Goal: Find specific page/section: Find specific page/section

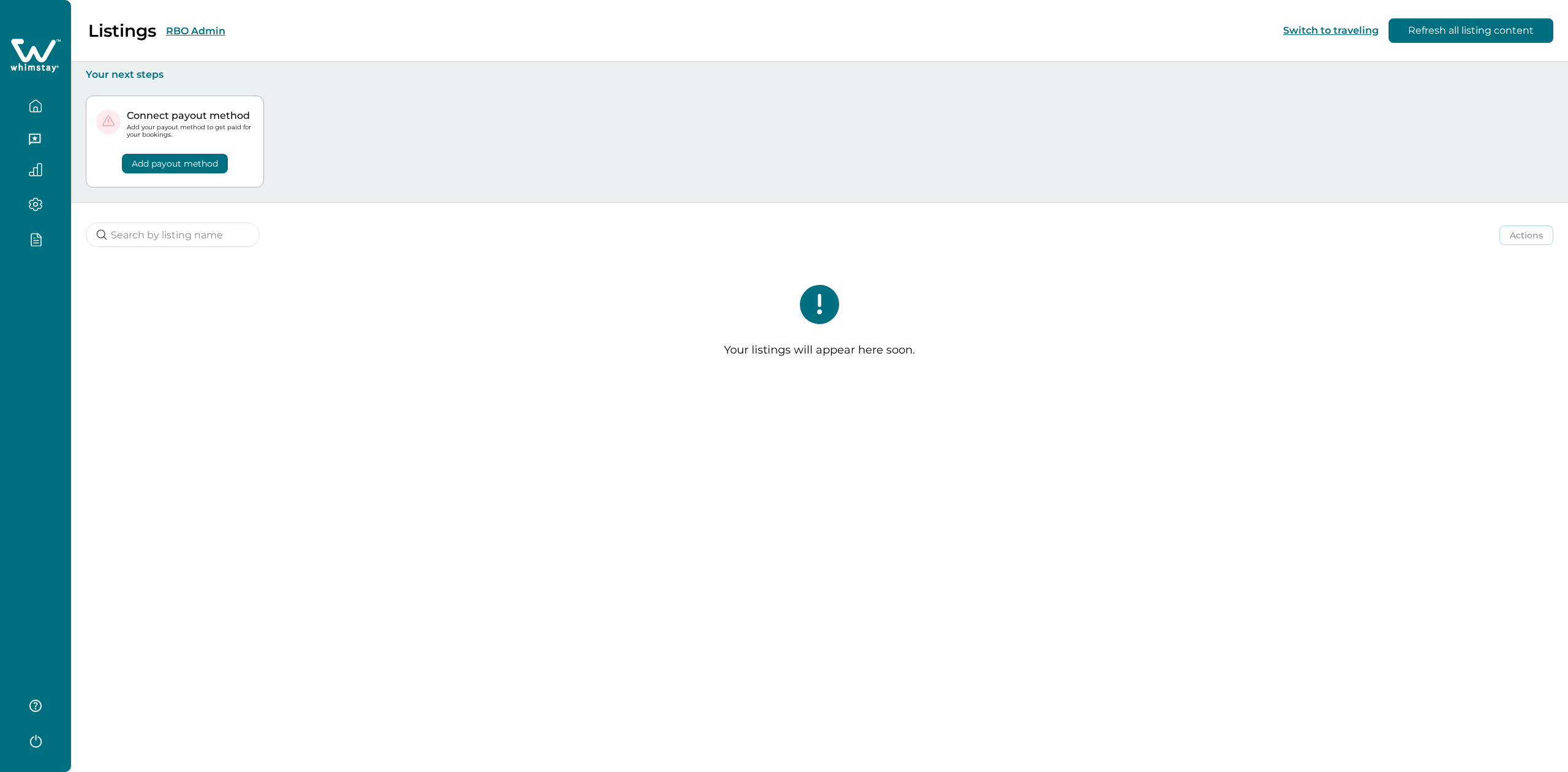
click at [214, 30] on button "RBO Admin" at bounding box center [196, 31] width 59 height 12
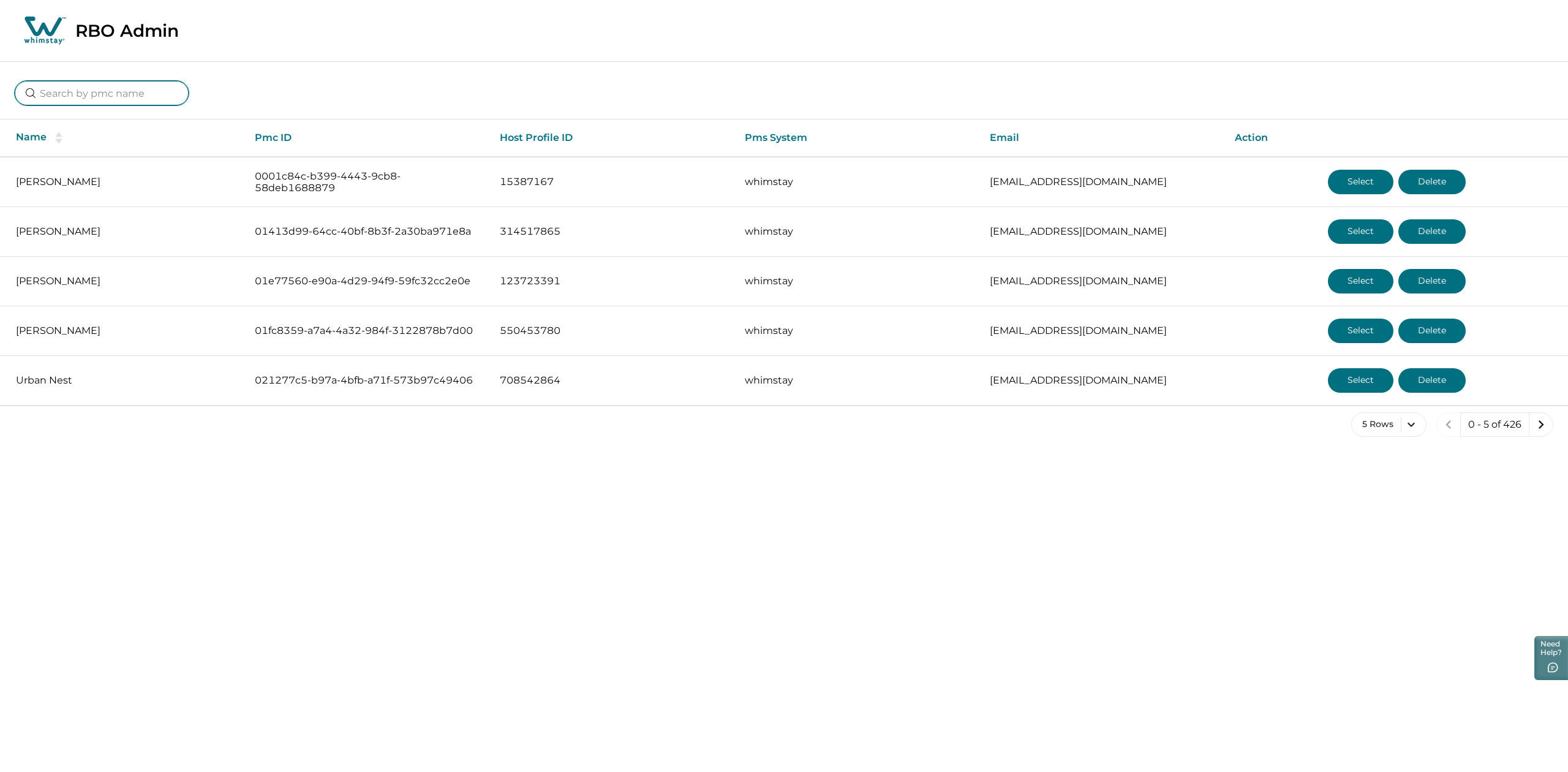
click at [97, 89] on input at bounding box center [102, 93] width 174 height 25
type input "001"
click at [1389, 432] on button "5 Rows" at bounding box center [1398, 424] width 75 height 25
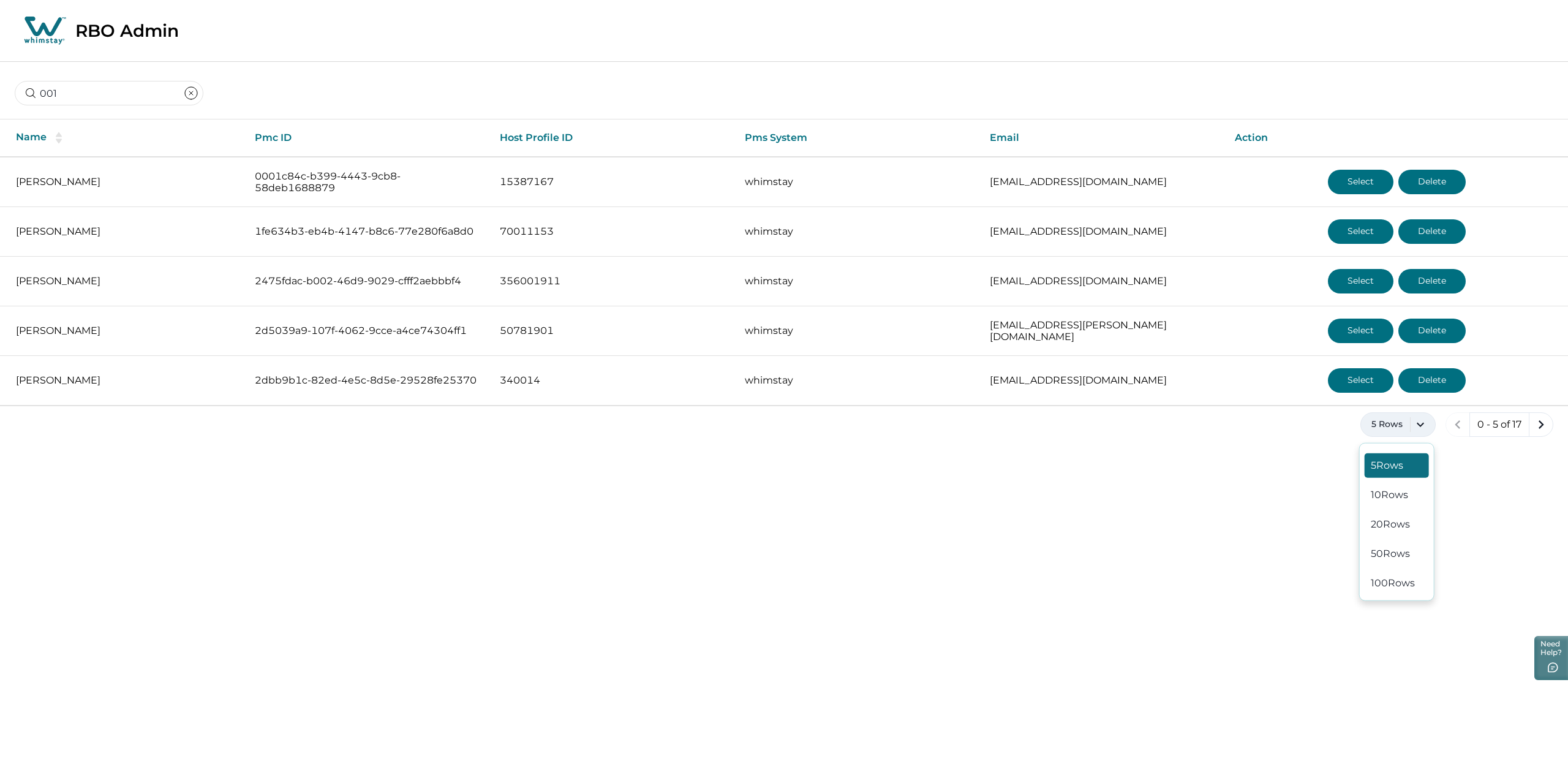
click at [179, 93] on button "clear input" at bounding box center [191, 93] width 25 height 25
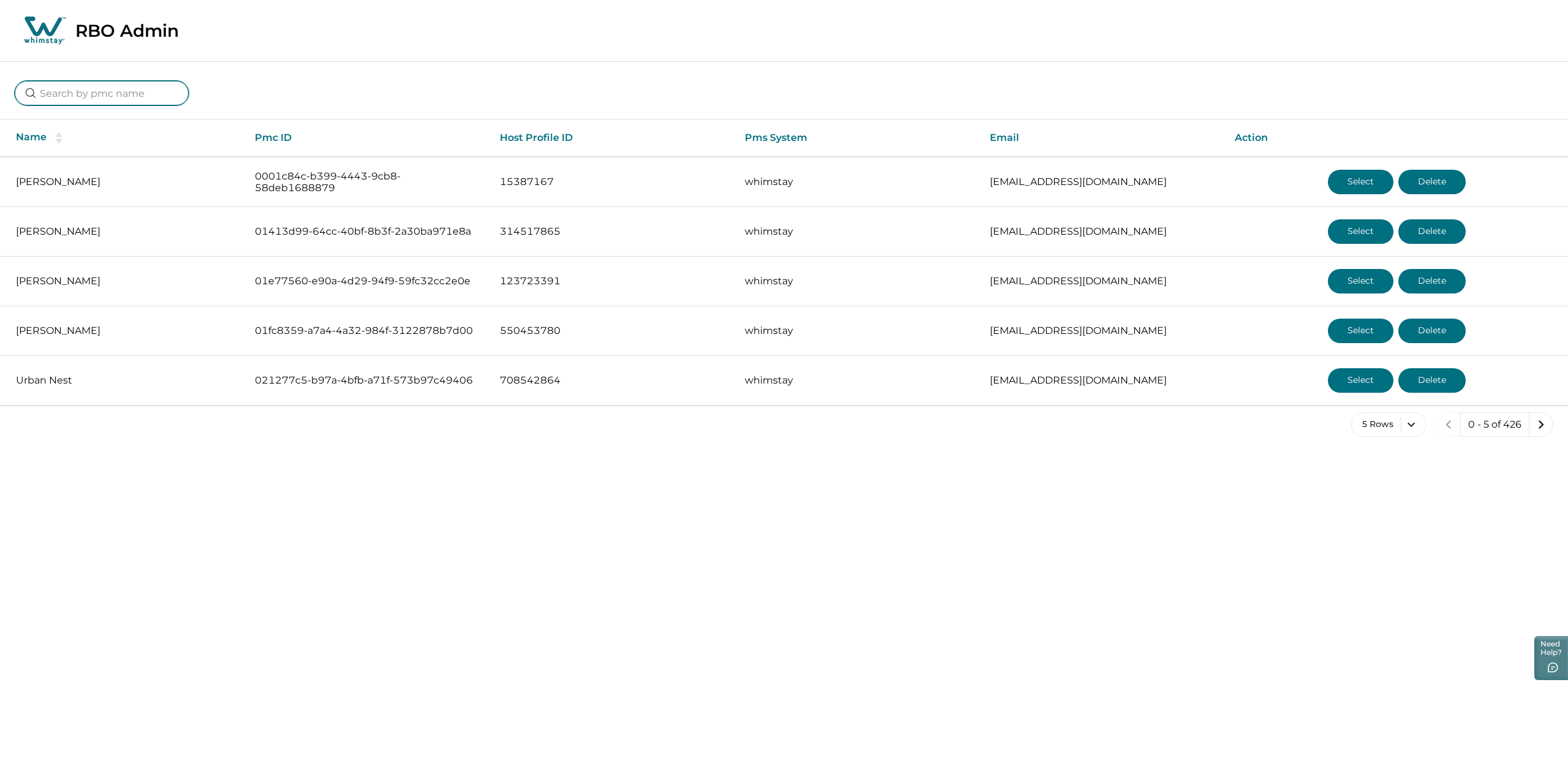
click at [102, 99] on input at bounding box center [102, 93] width 174 height 25
type input "7"
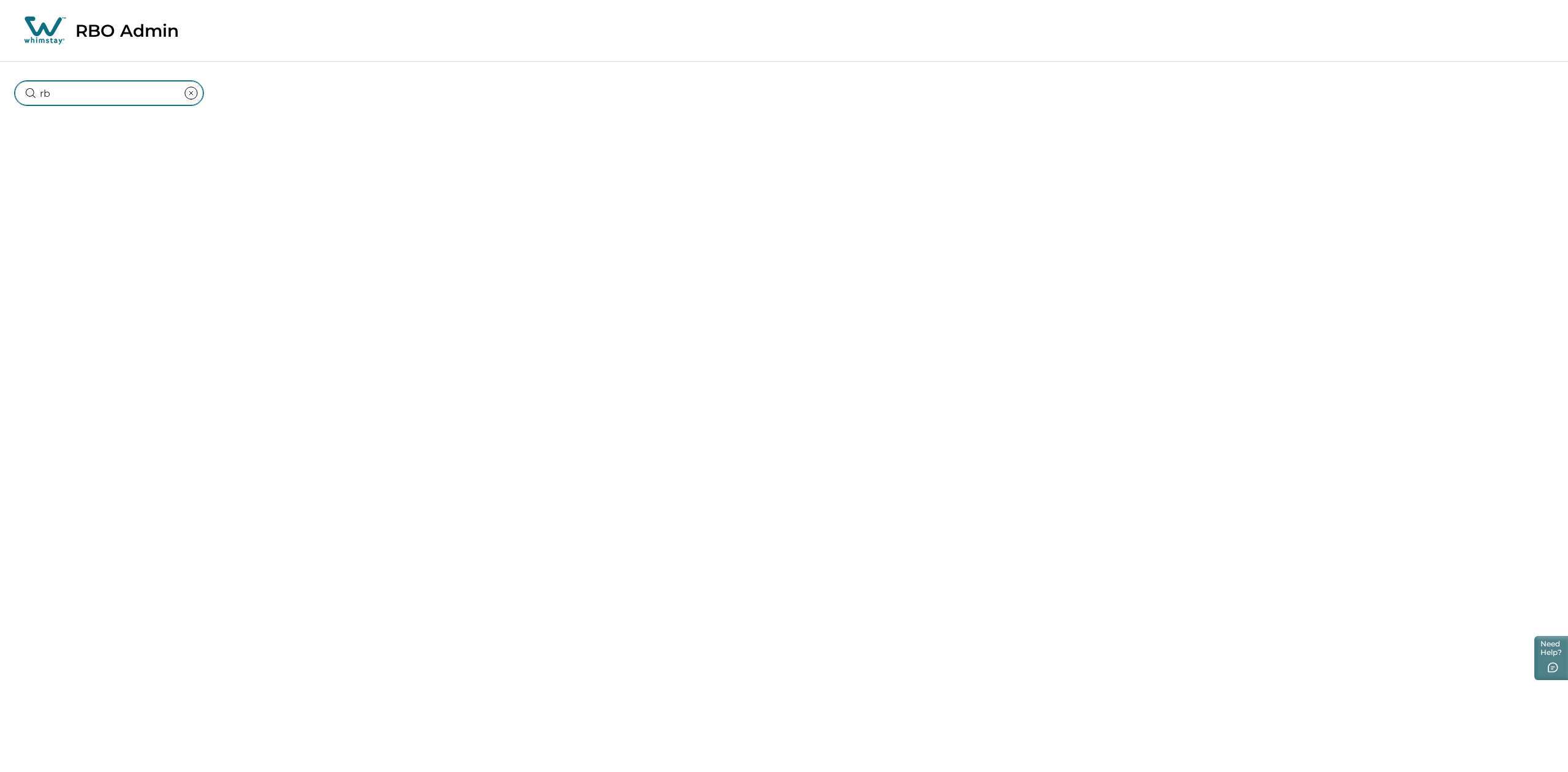
type input "r"
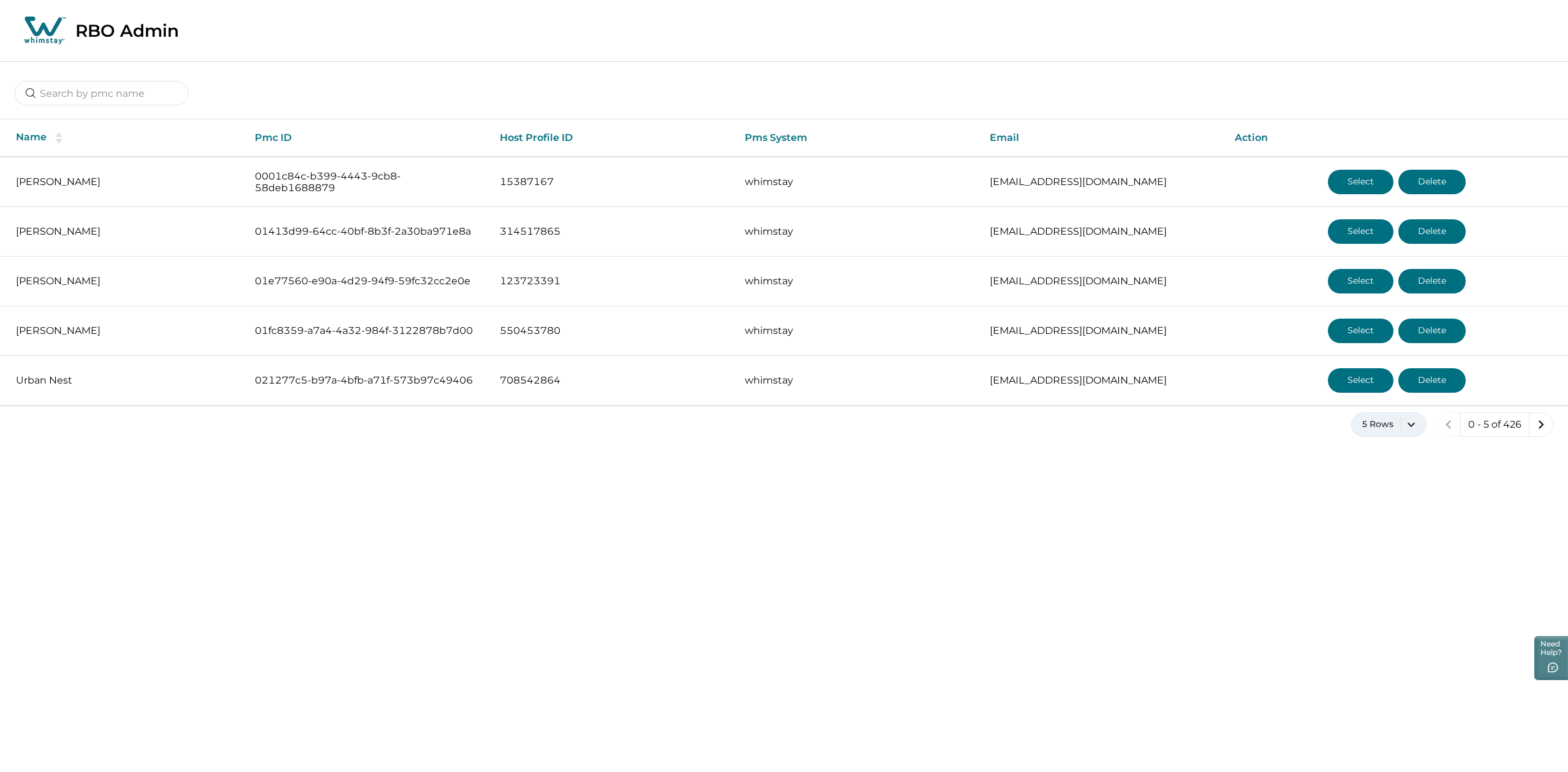
click at [1401, 427] on button "5 Rows" at bounding box center [1389, 424] width 75 height 25
click at [1242, 447] on div "5 Rows 0 - 5 of 426" at bounding box center [784, 434] width 1568 height 45
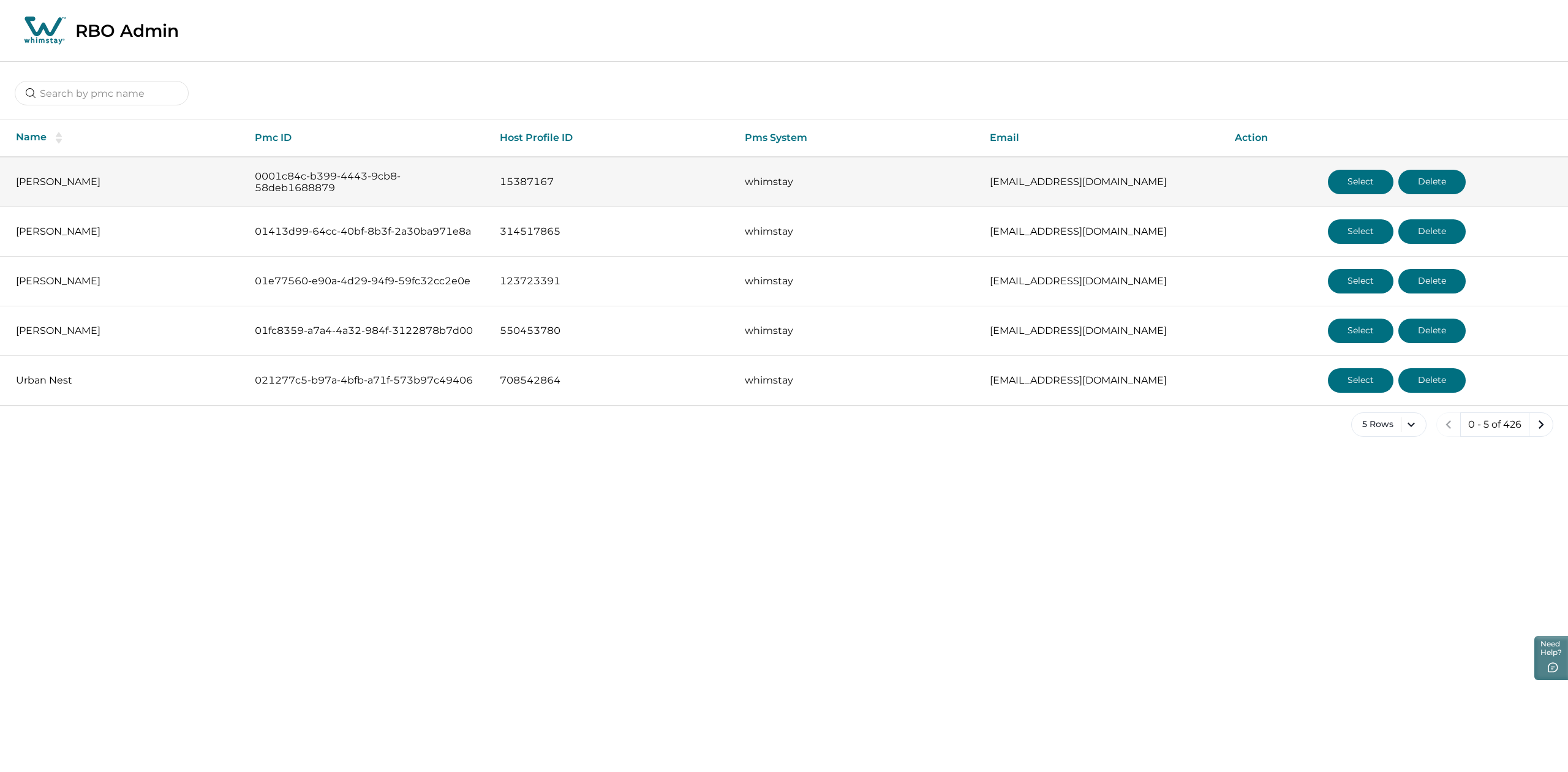
drag, startPoint x: 229, startPoint y: 165, endPoint x: 353, endPoint y: 206, distance: 130.6
click at [353, 206] on tr "[PERSON_NAME] 0001c84c-b399-4443-9cb8-58deb1688879 15387167 whimstay [EMAIL_ADD…" at bounding box center [784, 181] width 1568 height 50
copy tr "0001c84c-b399-4443-9cb8-58deb1688879"
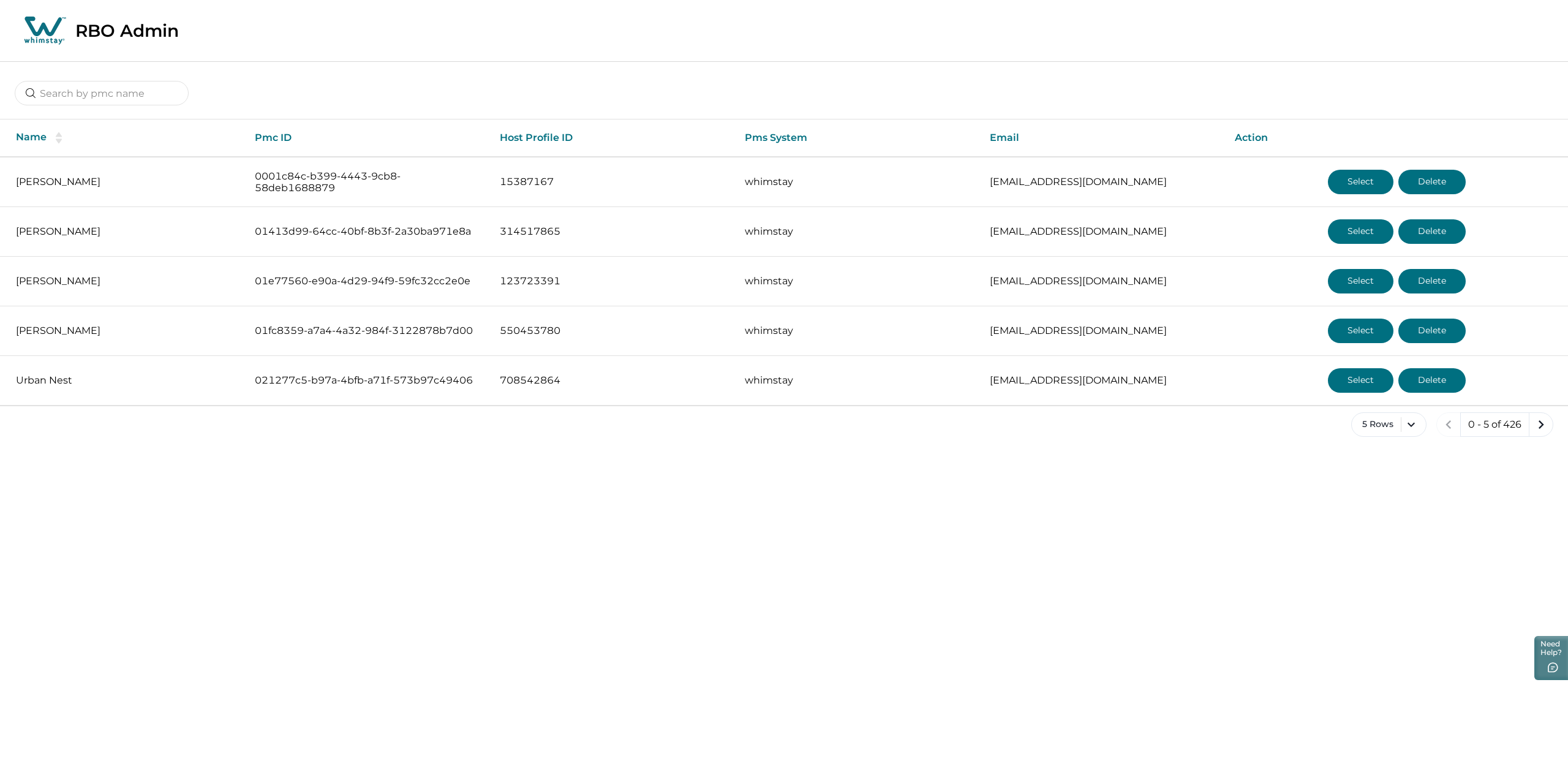
click at [1277, 43] on div "RBO Admin" at bounding box center [784, 31] width 1568 height 61
